Goal: Task Accomplishment & Management: Use online tool/utility

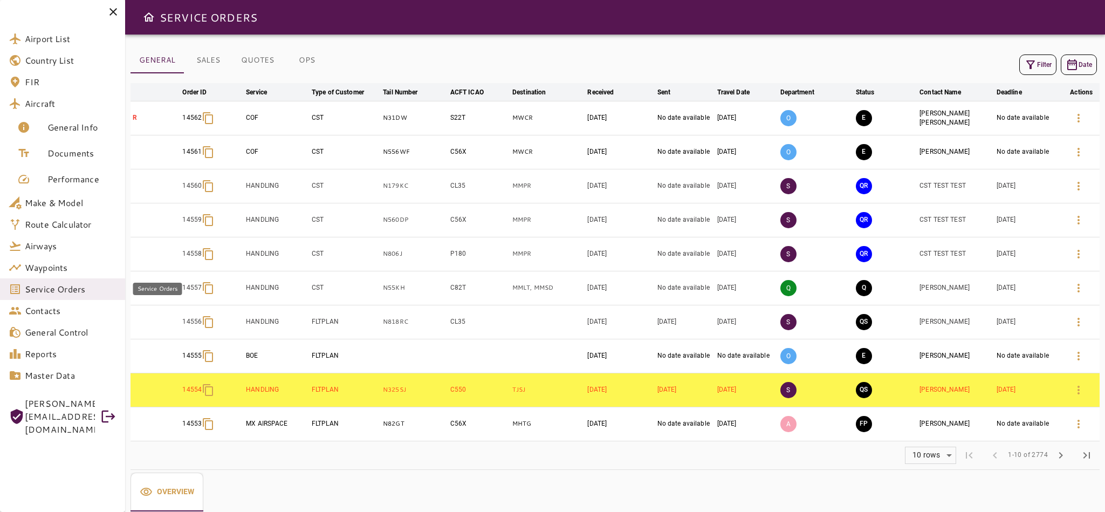
click at [66, 293] on span "Service Orders" at bounding box center [71, 289] width 92 height 13
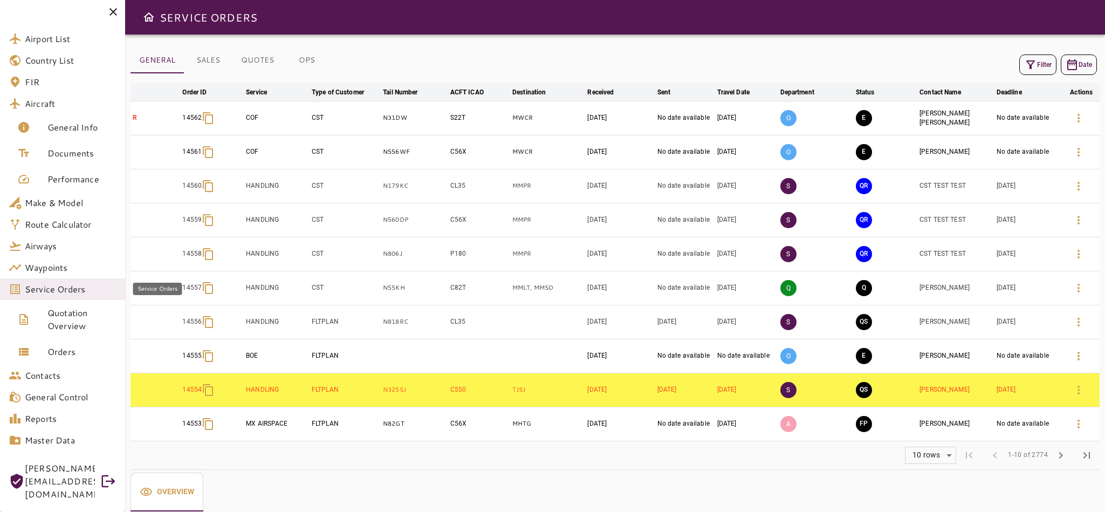
click at [70, 292] on span "Service Orders" at bounding box center [71, 289] width 92 height 13
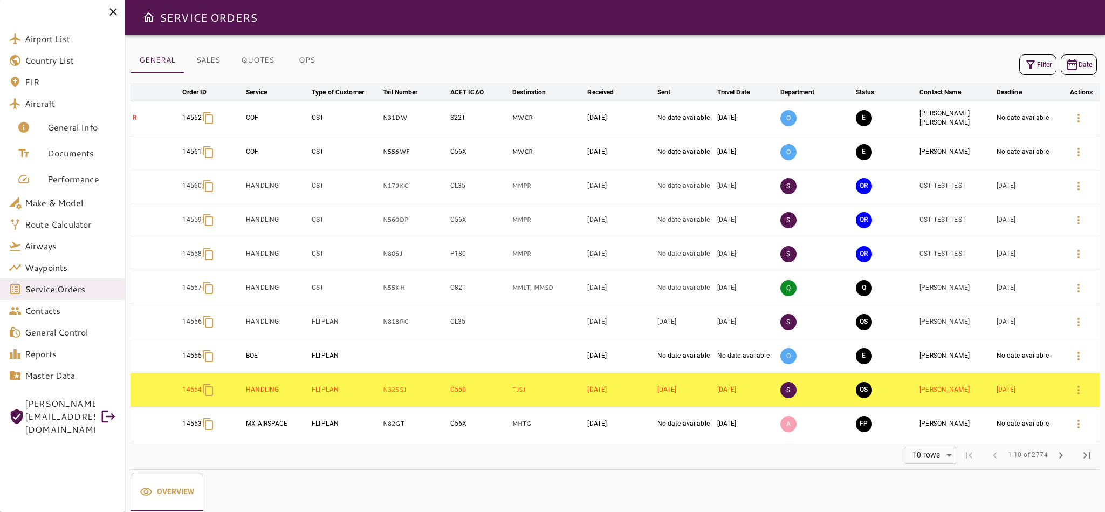
click at [311, 63] on button "OPS" at bounding box center [307, 60] width 49 height 26
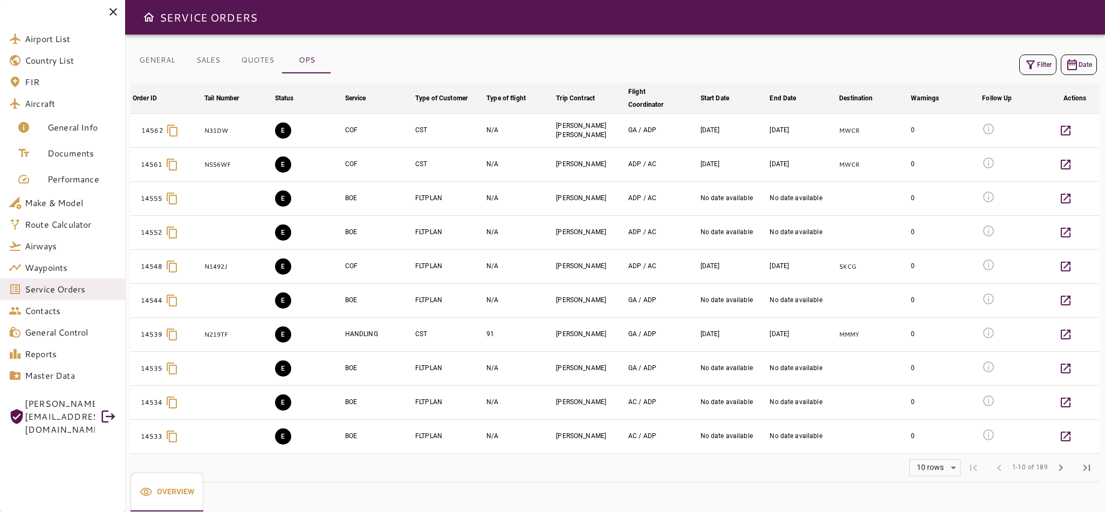
click at [1040, 65] on button "Filter" at bounding box center [1038, 64] width 37 height 20
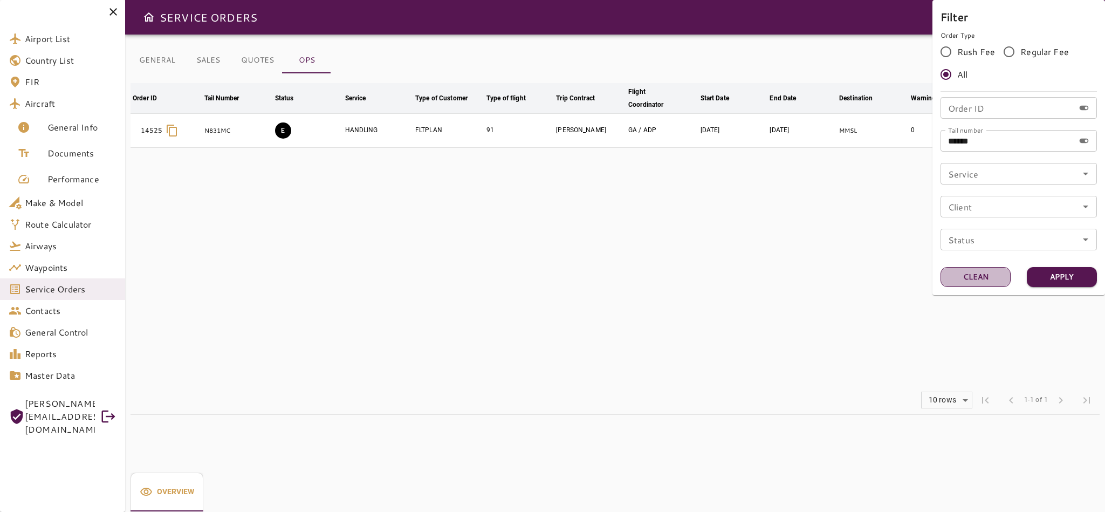
click at [981, 280] on button "Clean" at bounding box center [976, 277] width 70 height 20
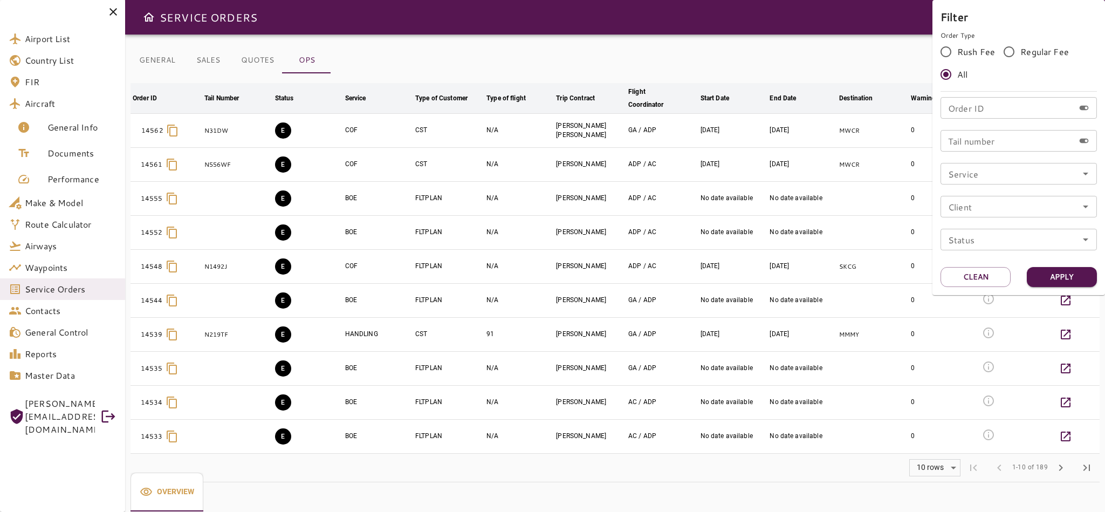
click at [1088, 168] on icon "Open" at bounding box center [1085, 173] width 13 height 13
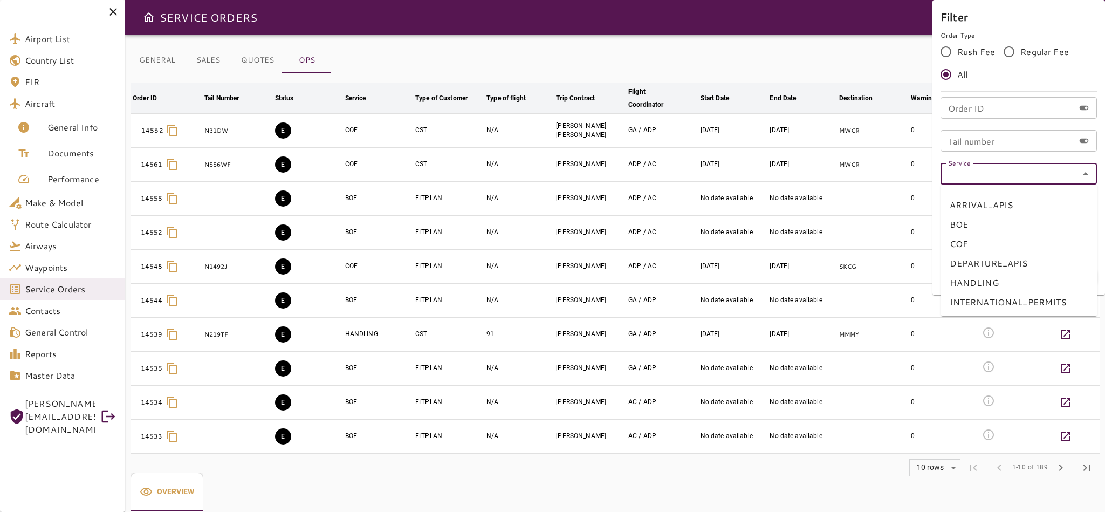
click at [997, 241] on li "COF" at bounding box center [1019, 243] width 156 height 19
type input "***"
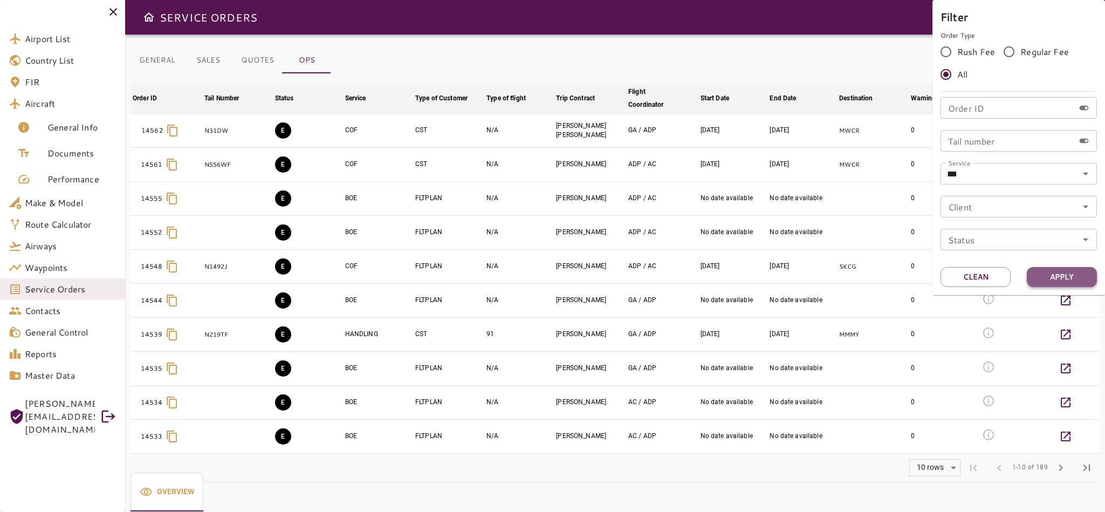
click at [1079, 276] on button "Apply" at bounding box center [1062, 277] width 70 height 20
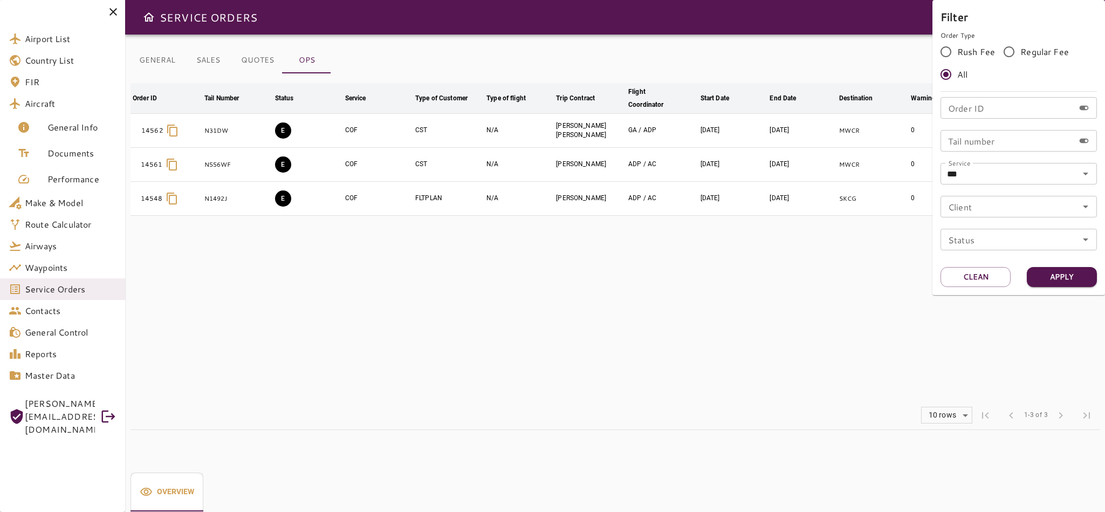
click at [749, 327] on div at bounding box center [552, 256] width 1105 height 512
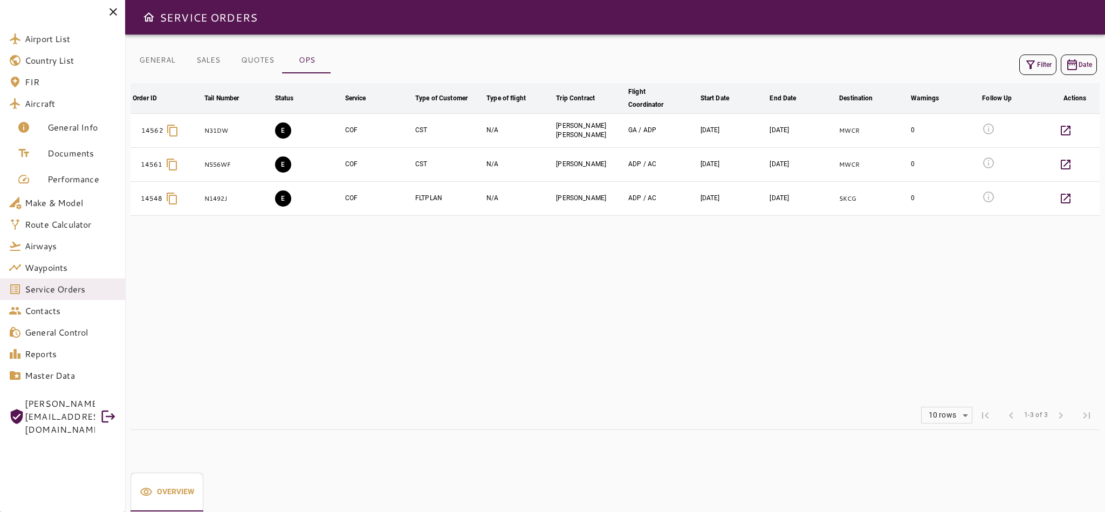
click at [431, 133] on td "CST" at bounding box center [448, 131] width 71 height 34
click at [282, 130] on button "E" at bounding box center [283, 130] width 16 height 16
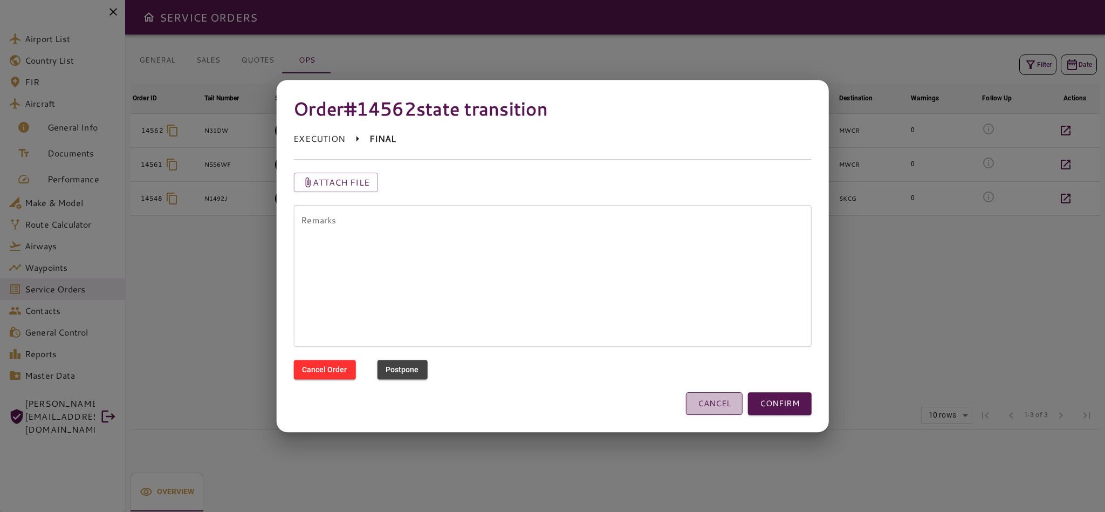
click at [696, 403] on button "CANCEL" at bounding box center [714, 403] width 57 height 23
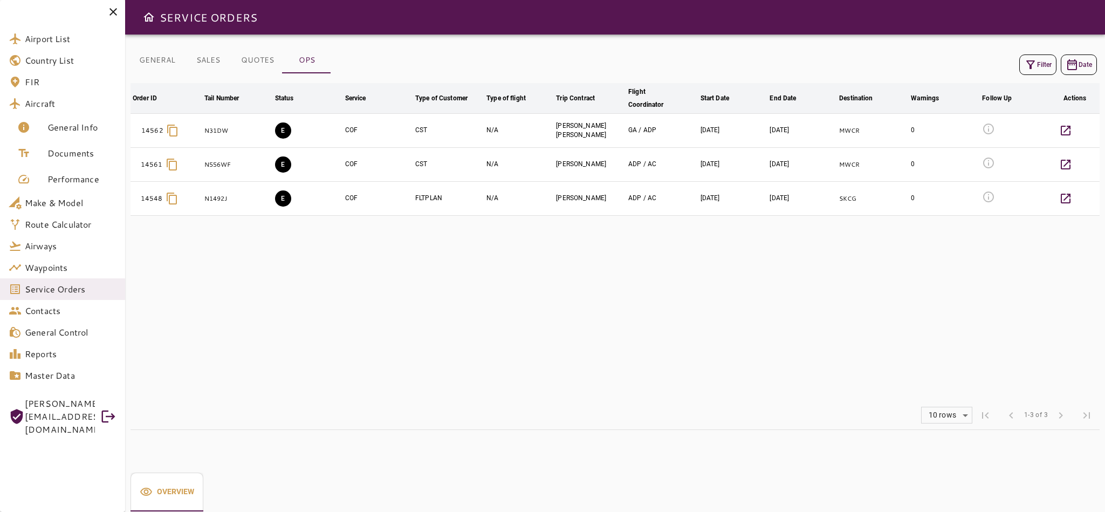
click at [507, 127] on td "N/A" at bounding box center [519, 131] width 70 height 34
click at [350, 128] on td "COF" at bounding box center [378, 131] width 70 height 34
click at [283, 130] on button "E" at bounding box center [283, 130] width 16 height 16
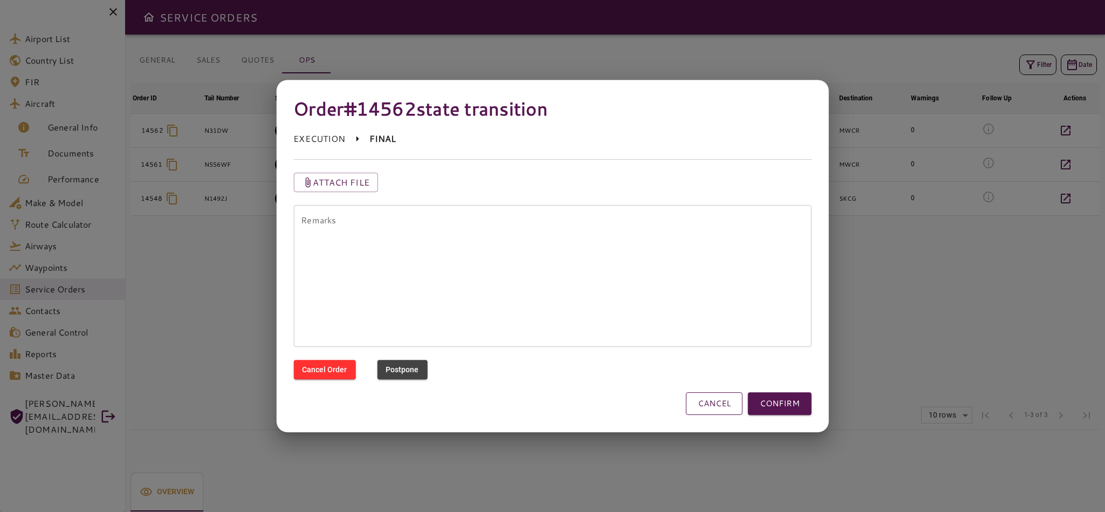
click at [706, 405] on button "CANCEL" at bounding box center [714, 403] width 57 height 23
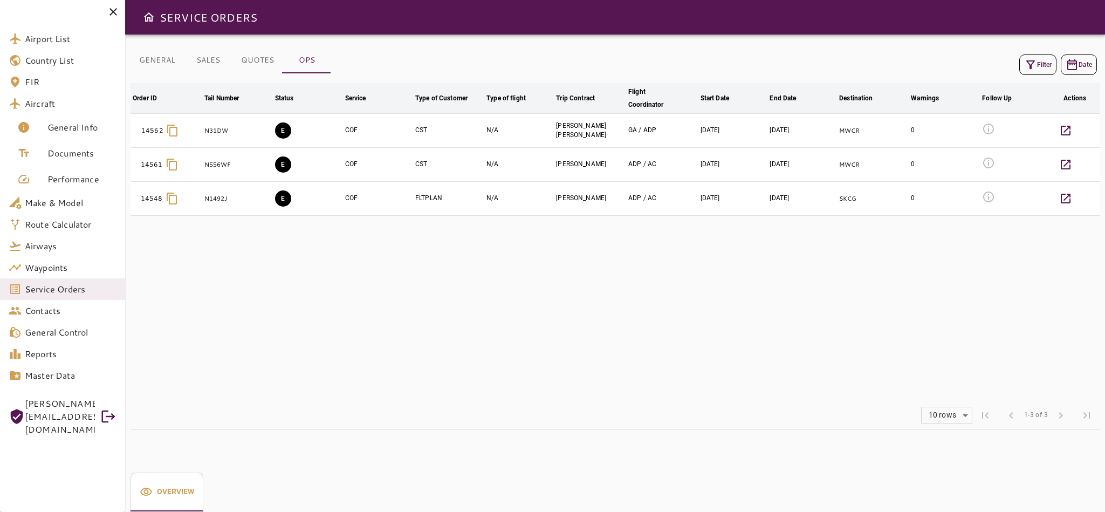
click at [944, 161] on div "0" at bounding box center [944, 164] width 67 height 9
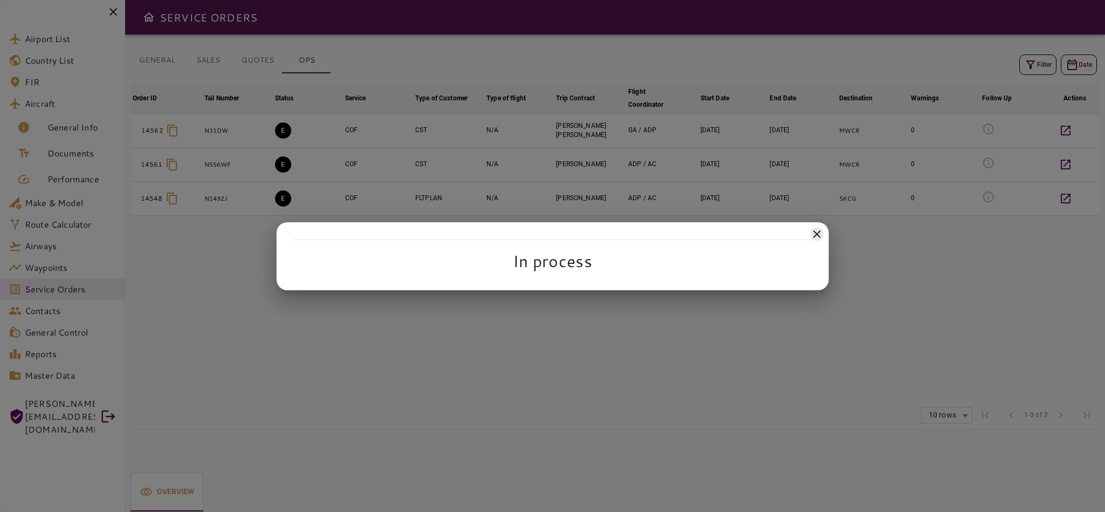
click at [811, 235] on icon at bounding box center [817, 234] width 13 height 13
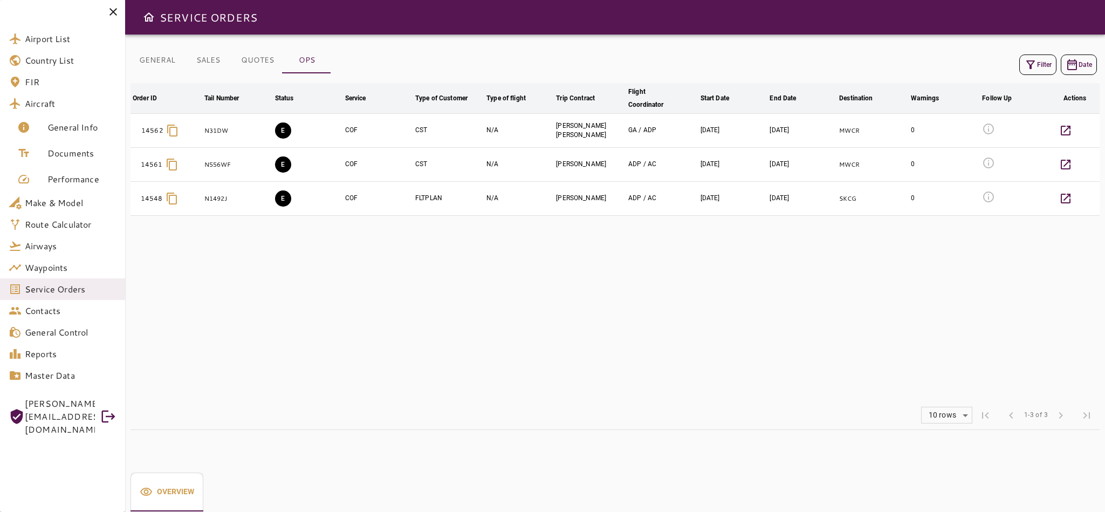
click at [497, 170] on td "N/A" at bounding box center [519, 165] width 70 height 34
click at [316, 172] on td "E" at bounding box center [308, 165] width 70 height 34
click at [740, 331] on table "Order ID arrow_downward Tail Number arrow_downward Status arrow_downward Servic…" at bounding box center [615, 242] width 969 height 318
click at [1040, 327] on table "Order ID arrow_downward Tail Number arrow_downward Status arrow_downward Servic…" at bounding box center [615, 242] width 969 height 318
click at [994, 319] on table "Order ID arrow_downward Tail Number arrow_downward Status arrow_downward Servic…" at bounding box center [615, 242] width 969 height 318
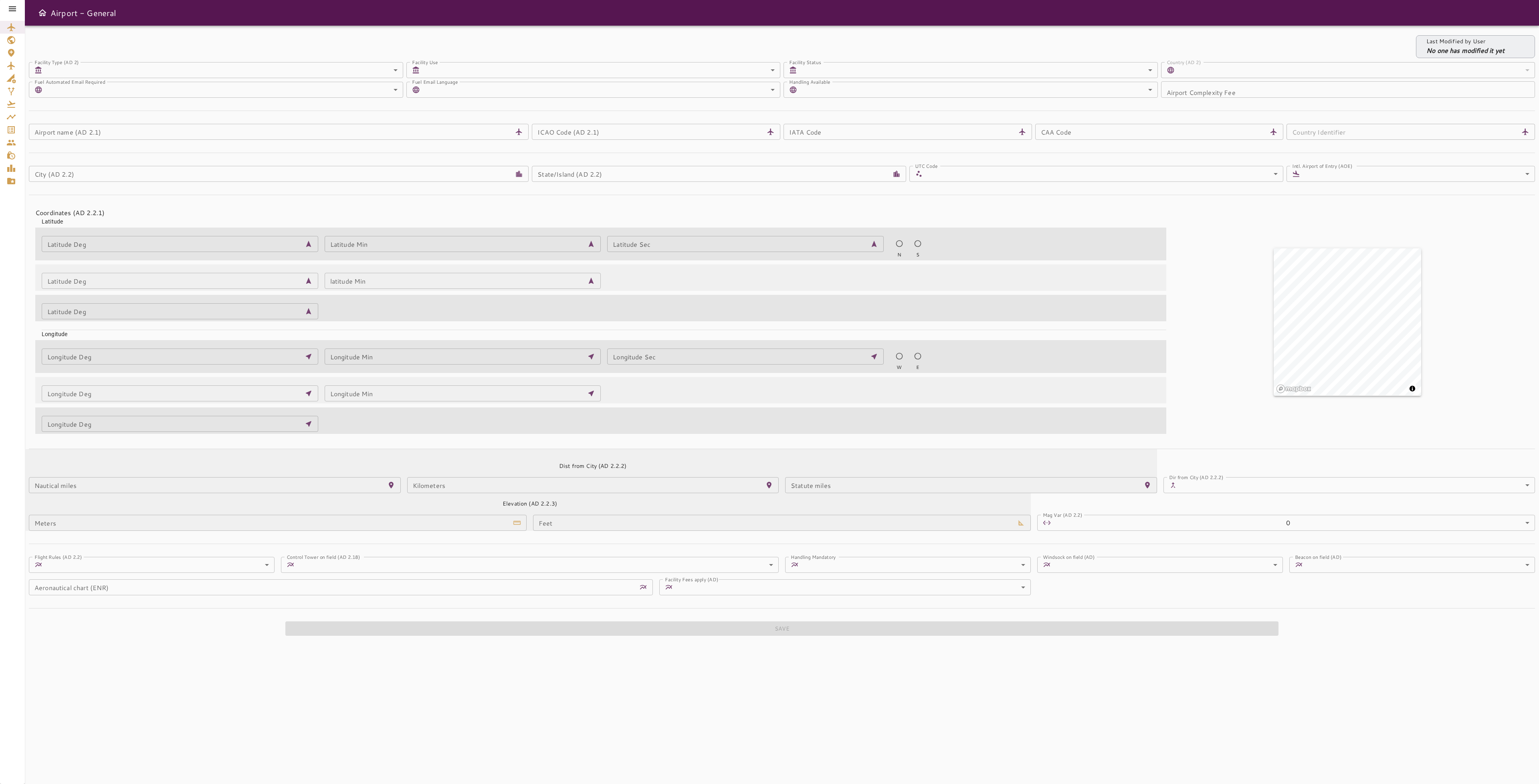
click at [13, 10] on icon at bounding box center [12, 8] width 10 height 10
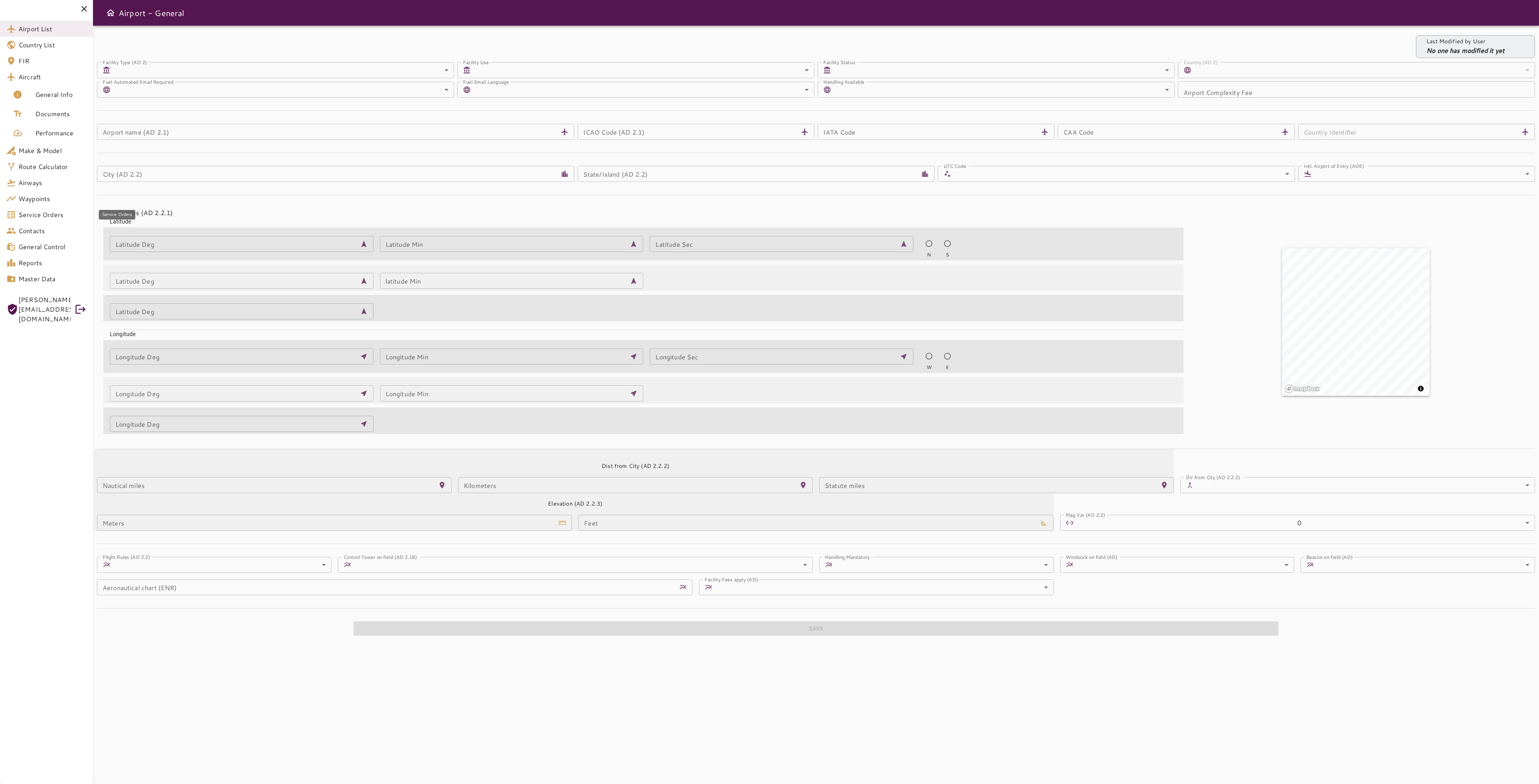
click at [47, 217] on span "Service Orders" at bounding box center [53, 215] width 68 height 10
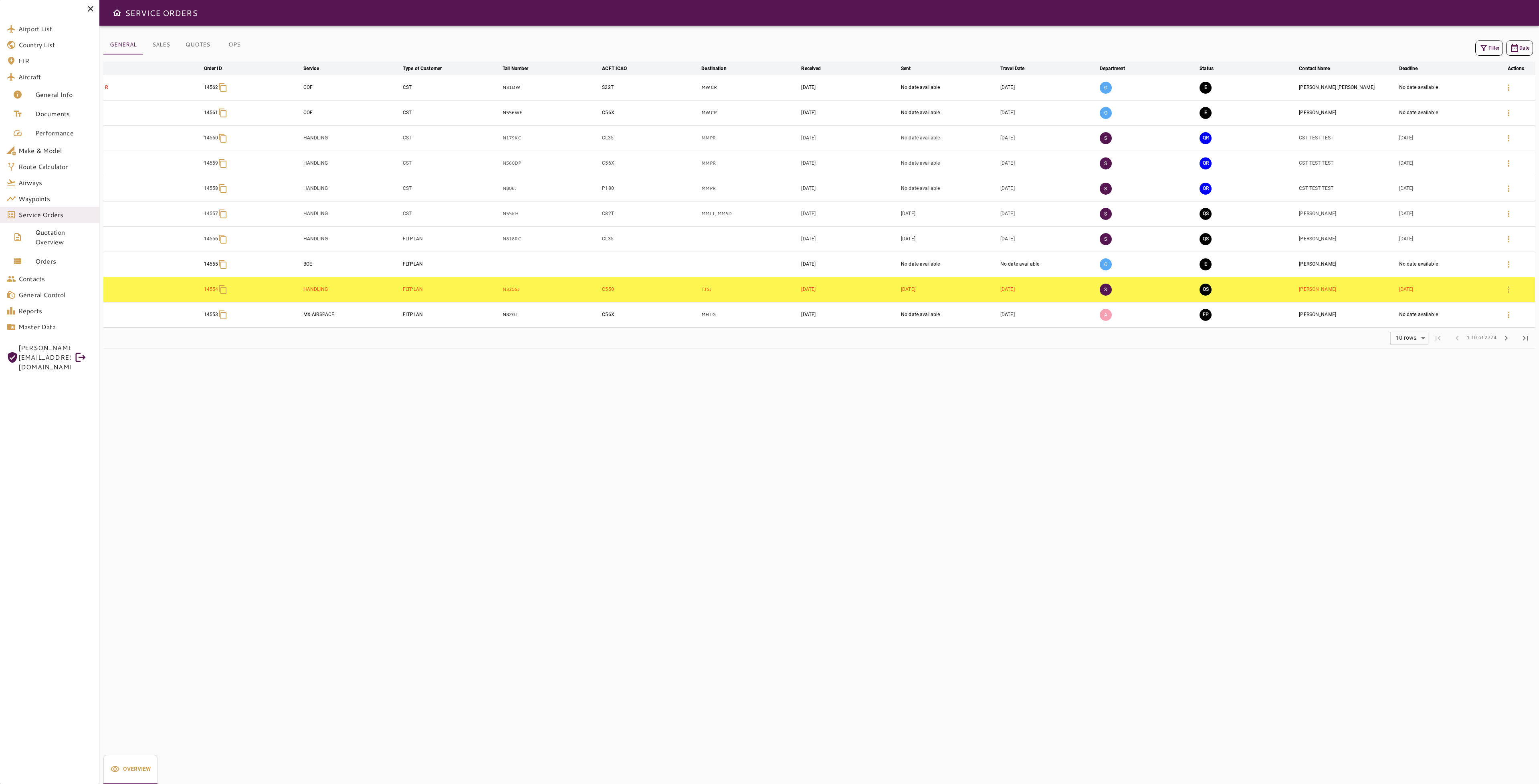
drag, startPoint x: 504, startPoint y: 530, endPoint x: 501, endPoint y: 526, distance: 5.0
click at [501, 526] on div "GENERAL SALES QUOTES OPS Filter Date arrow_downward Order ID arrow_downward Ser…" at bounding box center [819, 405] width 1439 height 758
